Goal: Find specific page/section: Find specific page/section

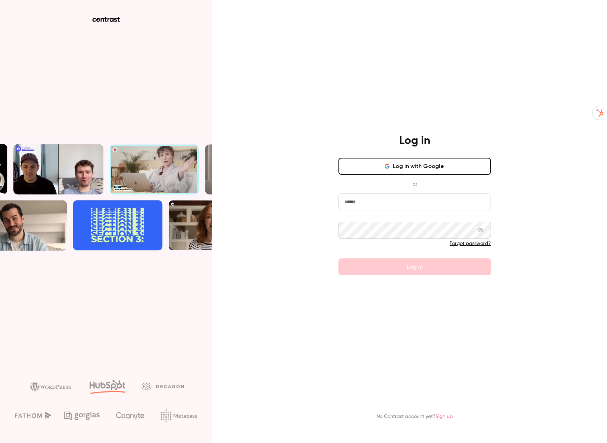
click at [436, 175] on button "Log in with Google" at bounding box center [414, 166] width 152 height 17
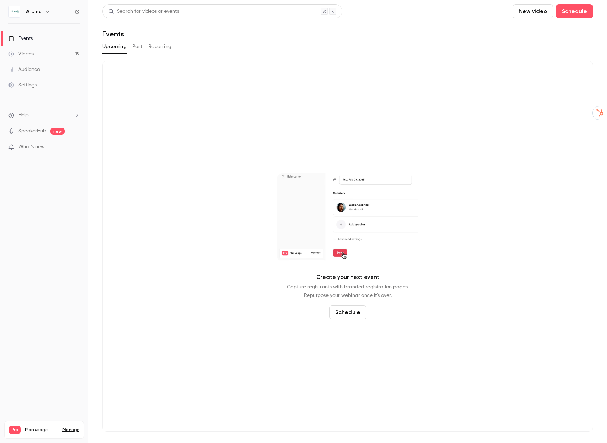
click at [136, 42] on button "Past" at bounding box center [137, 46] width 10 height 11
